Goal: Task Accomplishment & Management: Complete application form

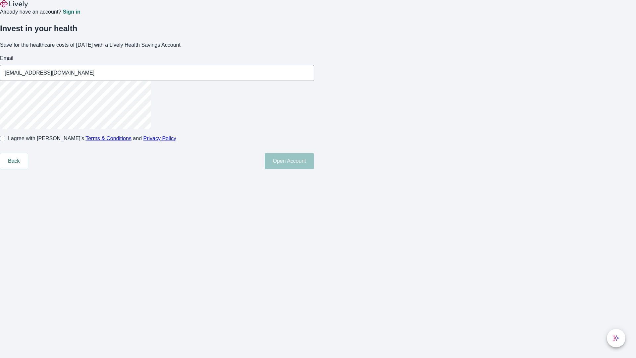
click at [5, 141] on input "I agree with Lively’s Terms & Conditions and Privacy Policy" at bounding box center [2, 138] width 5 height 5
checkbox input "true"
click at [314, 169] on button "Open Account" at bounding box center [289, 161] width 49 height 16
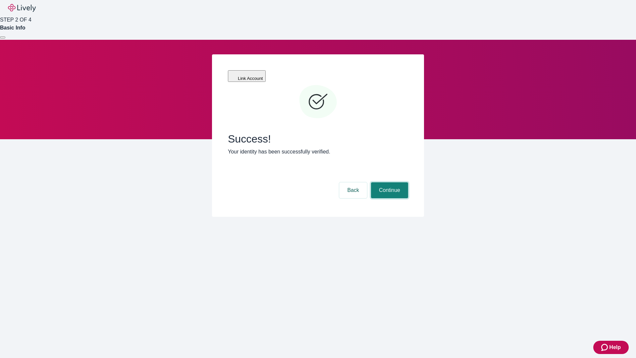
click at [388, 182] on button "Continue" at bounding box center [389, 190] width 37 height 16
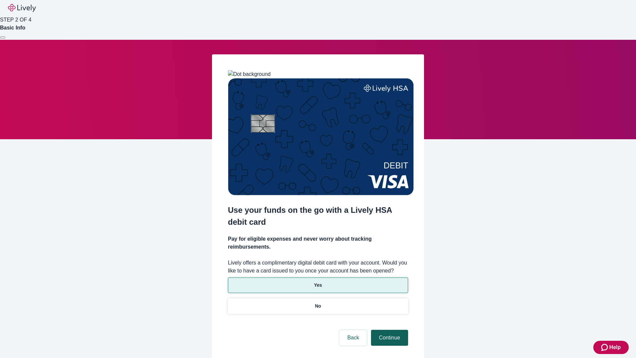
click at [318, 302] on p "No" at bounding box center [318, 305] width 6 height 7
click at [388, 329] on button "Continue" at bounding box center [389, 337] width 37 height 16
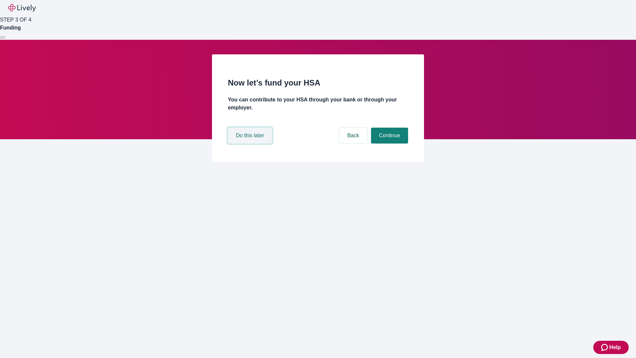
click at [251, 143] on button "Do this later" at bounding box center [250, 135] width 44 height 16
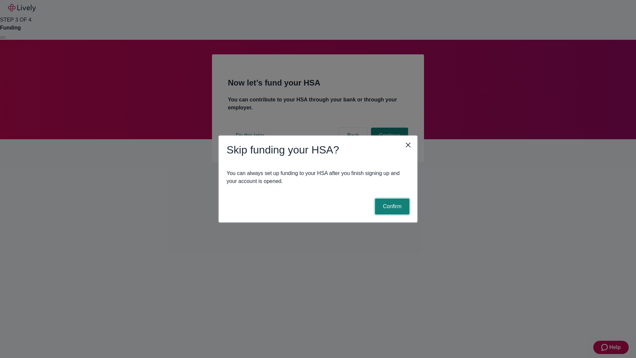
click at [391, 206] on button "Confirm" at bounding box center [392, 206] width 34 height 16
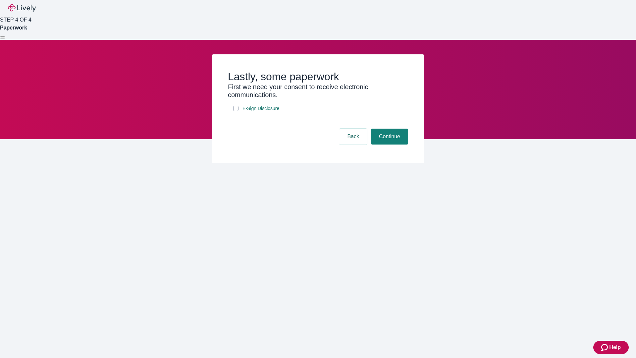
click at [236, 111] on input "E-Sign Disclosure" at bounding box center [235, 108] width 5 height 5
checkbox input "true"
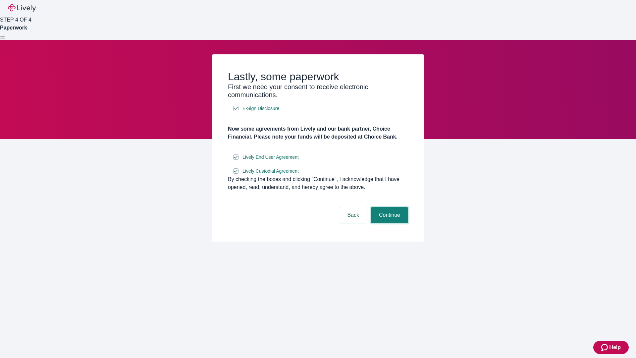
click at [388, 223] on button "Continue" at bounding box center [389, 215] width 37 height 16
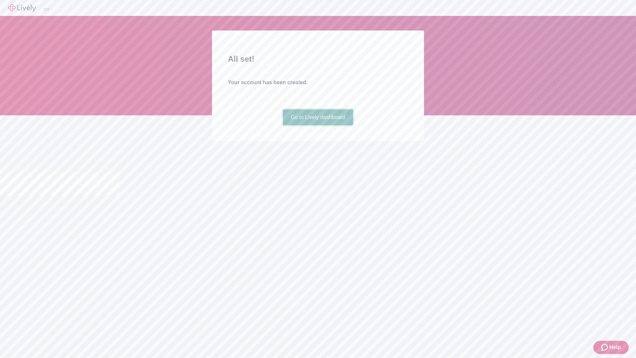
click at [318, 125] on link "Go to Lively dashboard" at bounding box center [318, 117] width 71 height 16
